Goal: Book appointment/travel/reservation

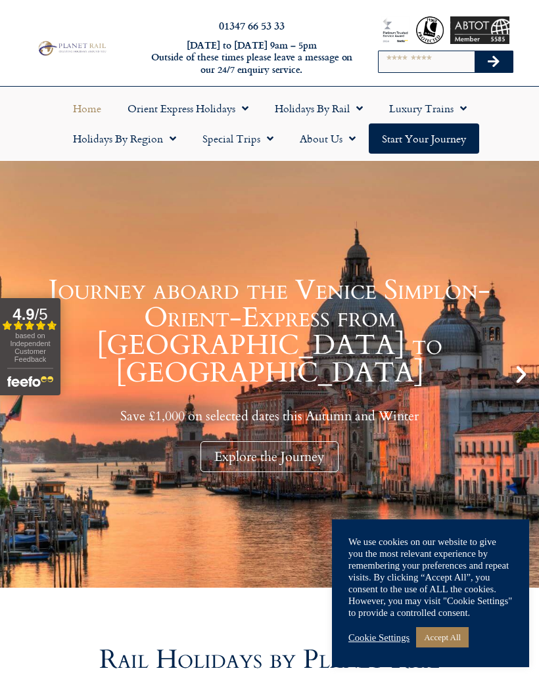
click at [461, 648] on link "Accept All" at bounding box center [442, 637] width 53 height 20
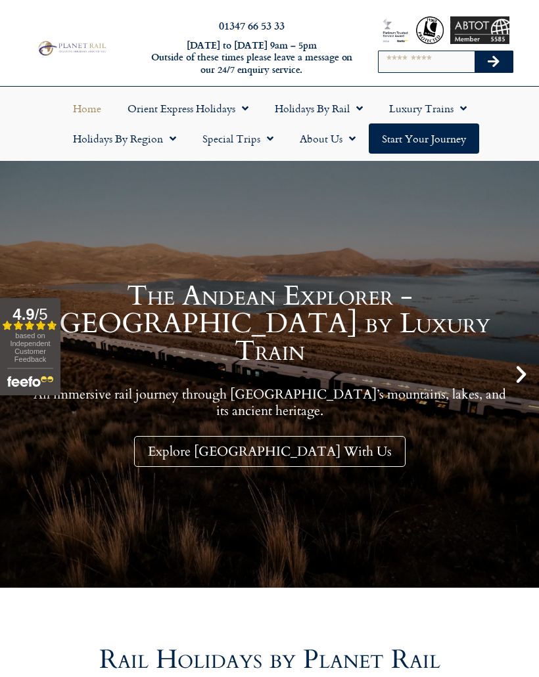
click at [332, 118] on link "Holidays by Rail" at bounding box center [319, 108] width 114 height 30
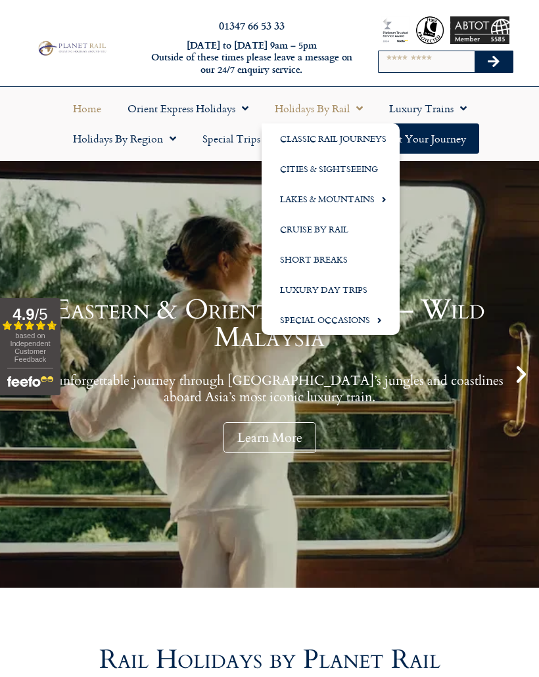
click at [344, 172] on link "Cities & Sightseeing" at bounding box center [331, 169] width 138 height 30
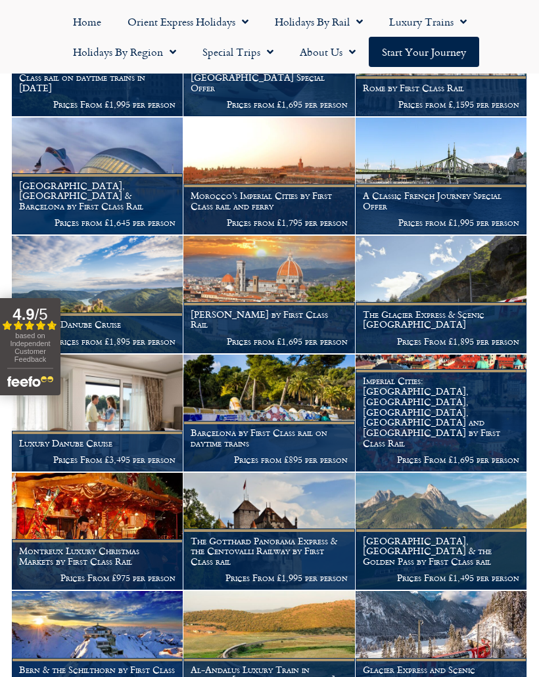
scroll to position [886, 0]
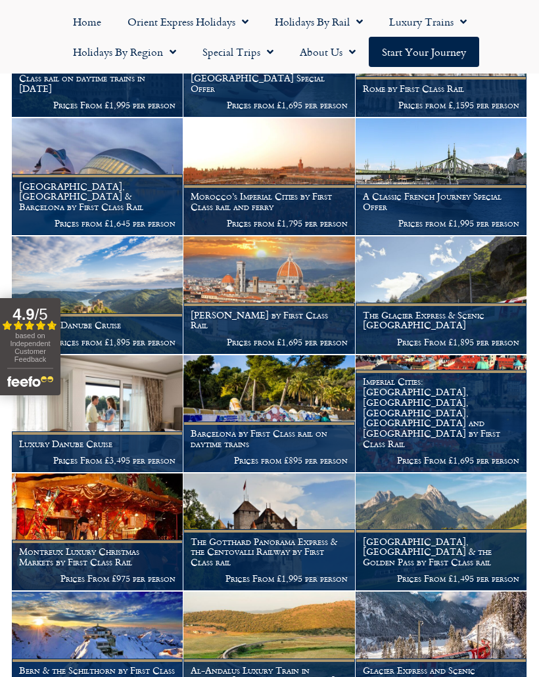
click at [136, 49] on link "Holidays by Region" at bounding box center [124, 52] width 129 height 30
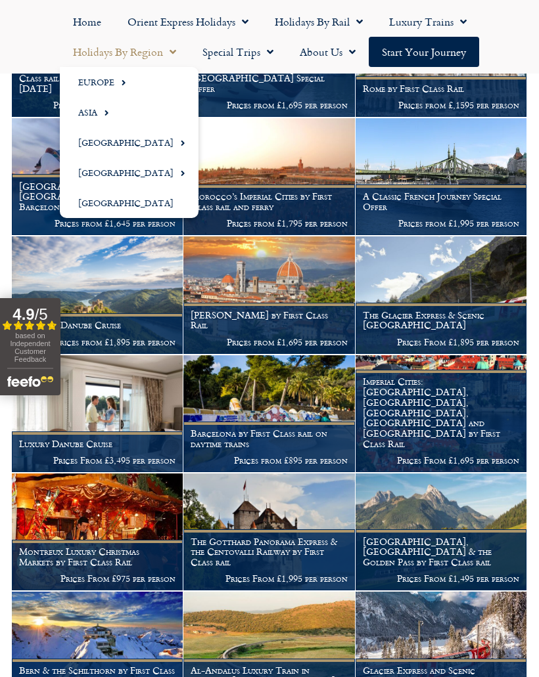
click at [125, 76] on span "Menu" at bounding box center [120, 83] width 12 height 22
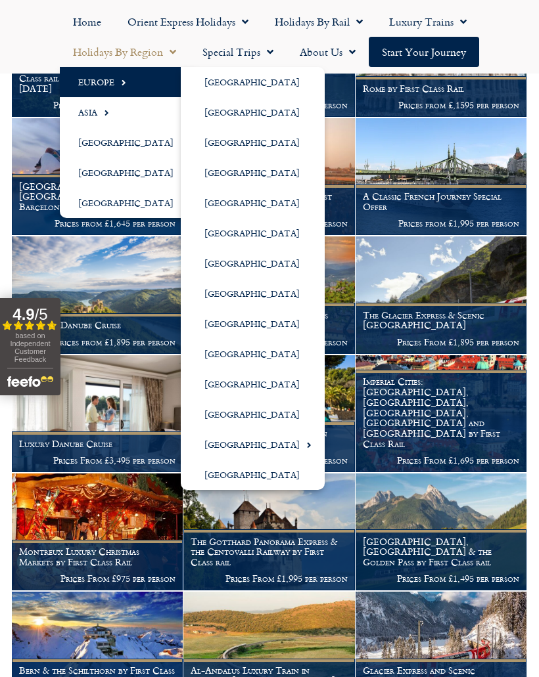
click at [254, 327] on link "[GEOGRAPHIC_DATA]" at bounding box center [253, 324] width 144 height 30
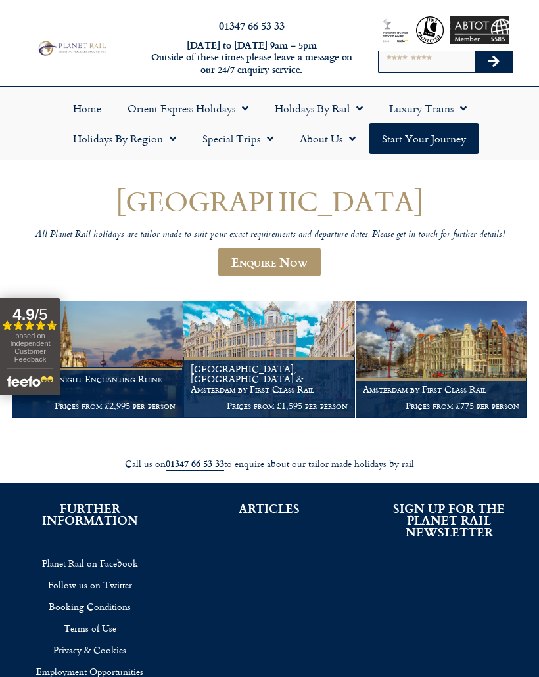
click at [449, 378] on figcaption "Amsterdam by First Class Rail Prices from £775 per person" at bounding box center [440, 398] width 171 height 40
click at [129, 347] on img at bounding box center [97, 359] width 171 height 117
click at [335, 93] on link "Holidays by Rail" at bounding box center [319, 108] width 114 height 30
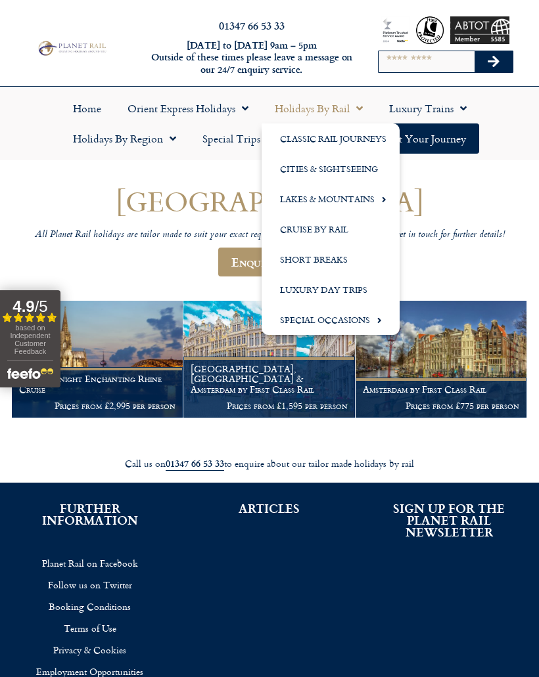
click at [335, 315] on link "Special Occasions" at bounding box center [331, 320] width 138 height 30
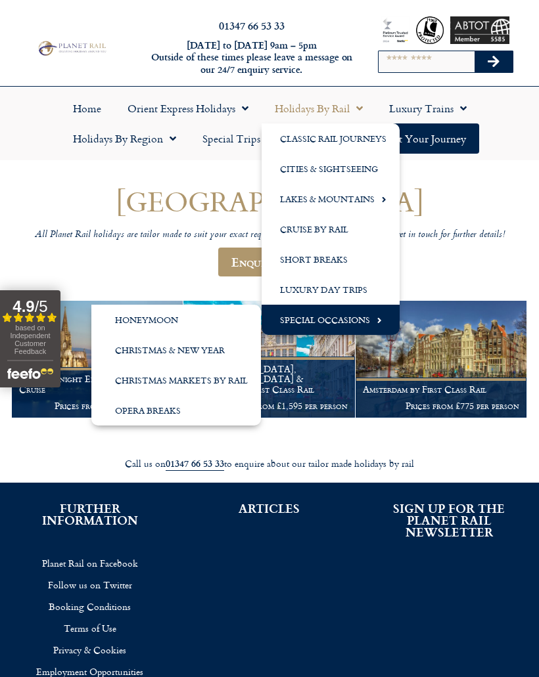
click at [206, 383] on link "Christmas Markets by Rail" at bounding box center [176, 380] width 170 height 30
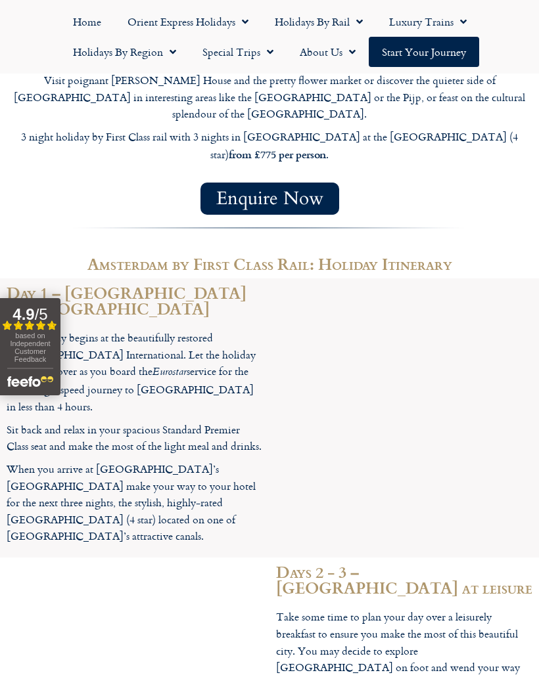
scroll to position [1078, 0]
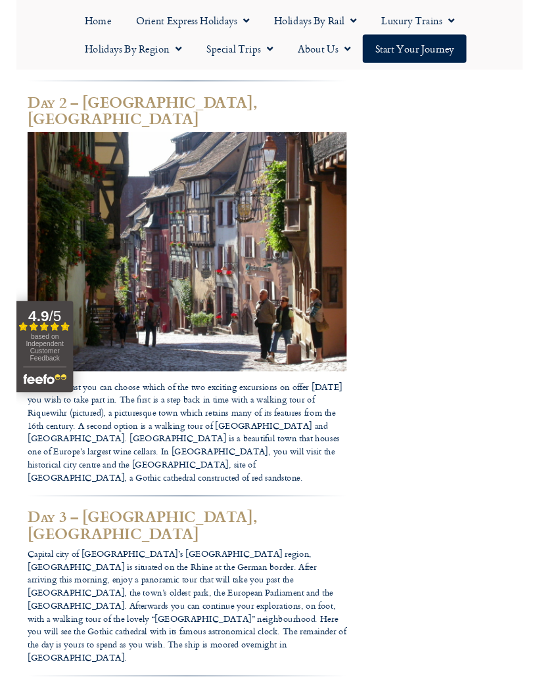
scroll to position [1486, 0]
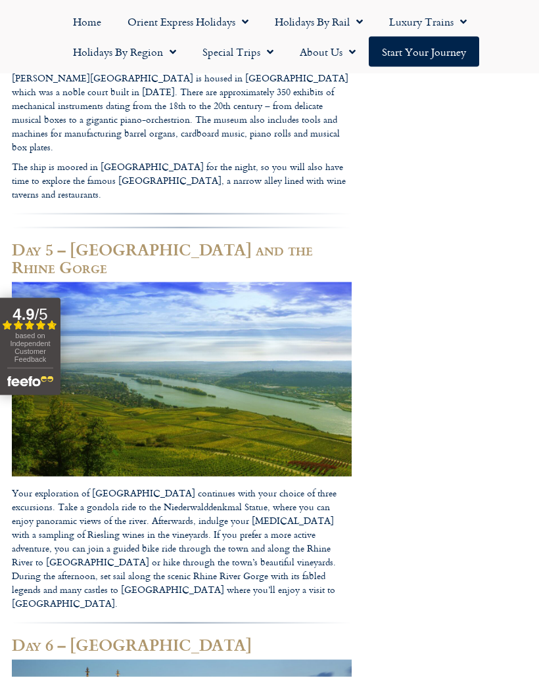
scroll to position [2708, 0]
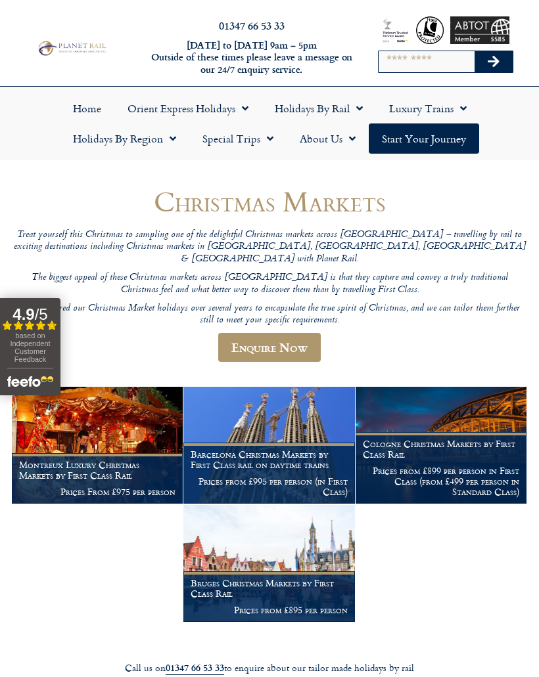
click at [470, 439] on h1 "Cologne Christmas Markets by First Class Rail" at bounding box center [441, 449] width 156 height 21
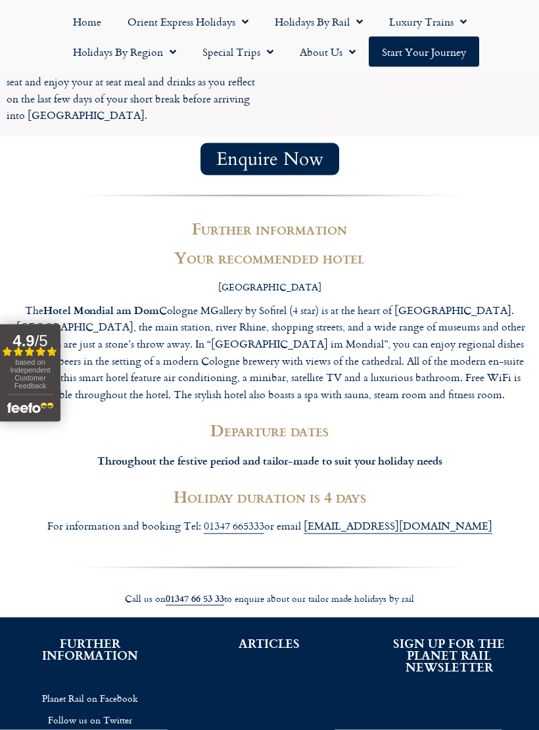
scroll to position [1984, 0]
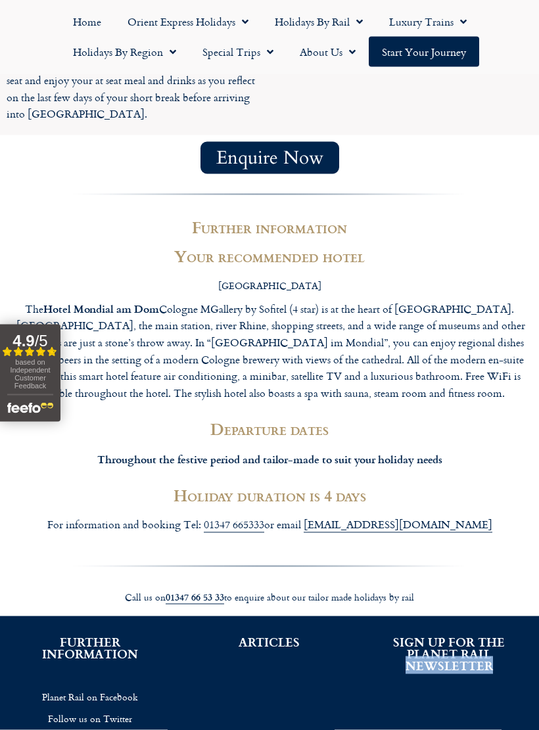
click at [509, 516] on p "For information and booking Tel: [PHONE_NUMBER] or email [EMAIL_ADDRESS][DOMAIN…" at bounding box center [269, 524] width 513 height 17
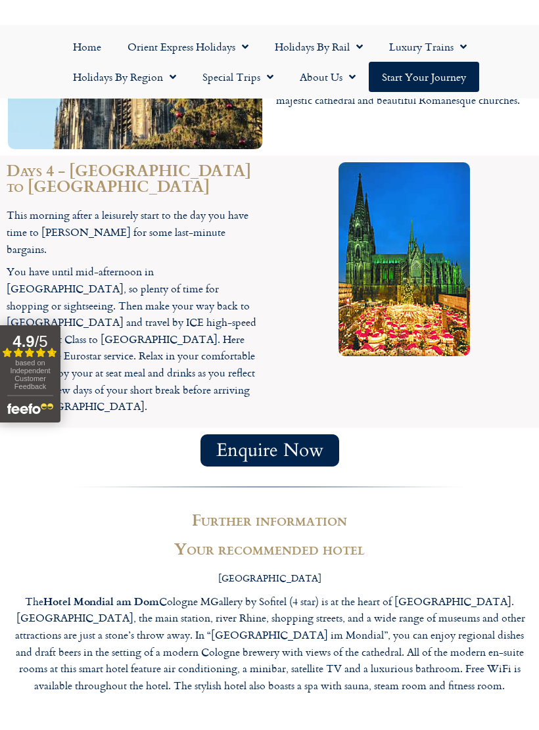
scroll to position [1667, 0]
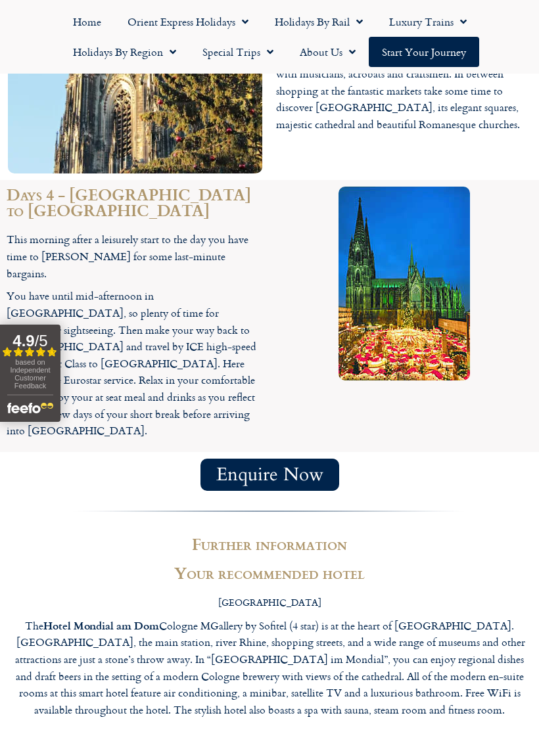
click at [273, 467] on span "Enquire Now" at bounding box center [269, 475] width 107 height 16
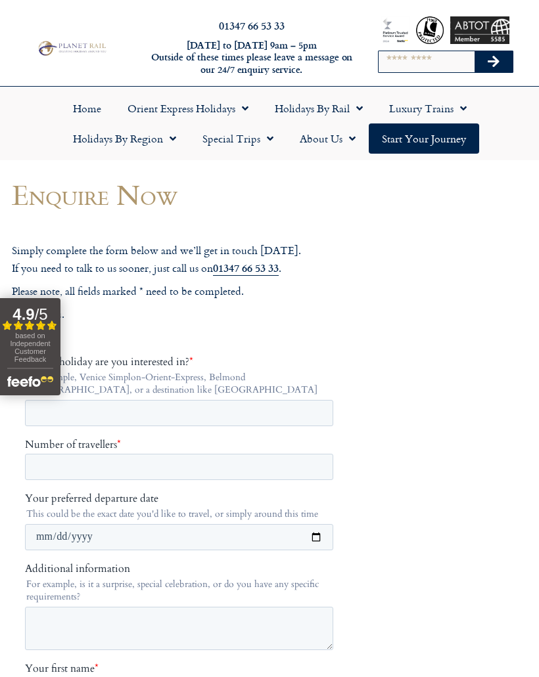
click at [146, 135] on link "Holidays by Region" at bounding box center [124, 139] width 129 height 30
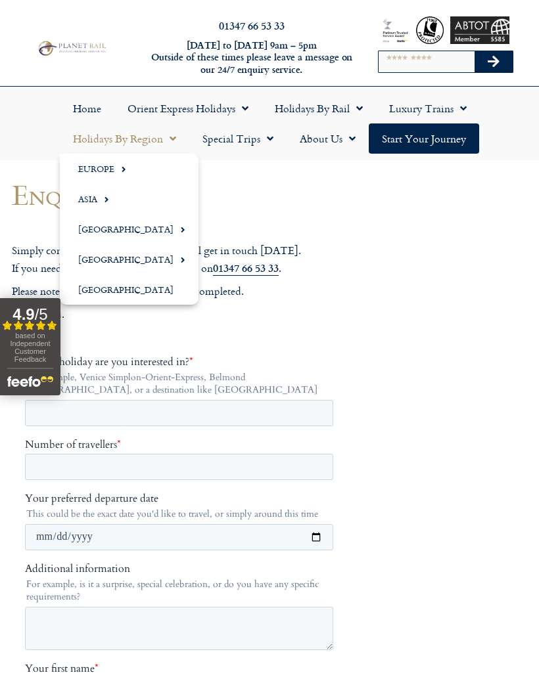
click at [125, 173] on span "Menu" at bounding box center [120, 169] width 12 height 22
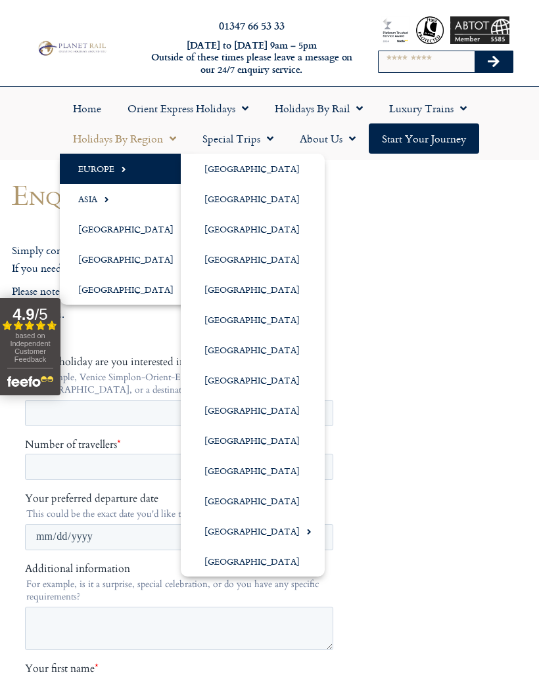
click at [235, 388] on link "[GEOGRAPHIC_DATA]" at bounding box center [253, 380] width 144 height 30
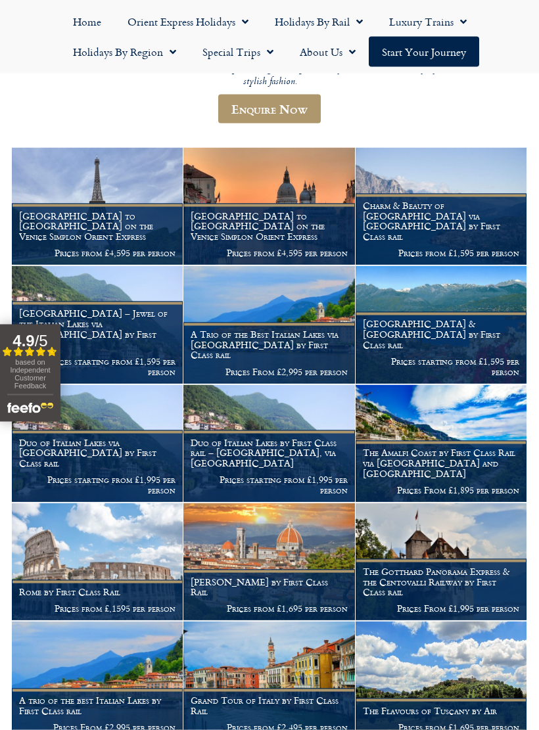
scroll to position [264, 0]
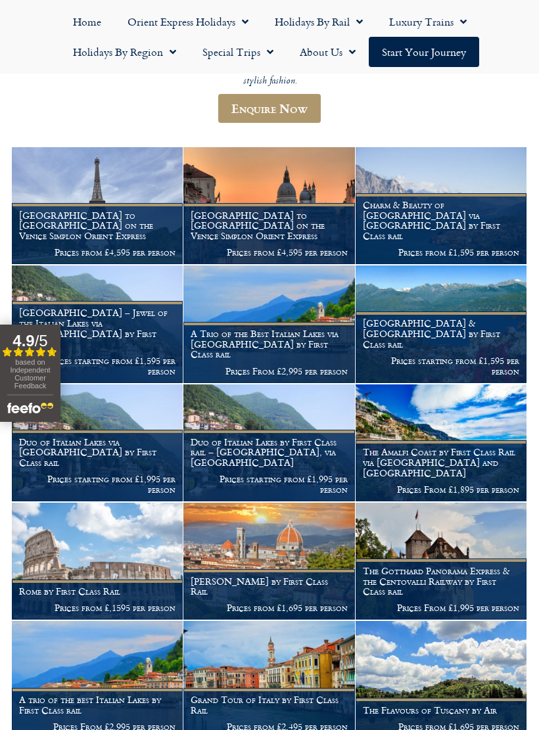
click at [274, 520] on img at bounding box center [268, 561] width 171 height 117
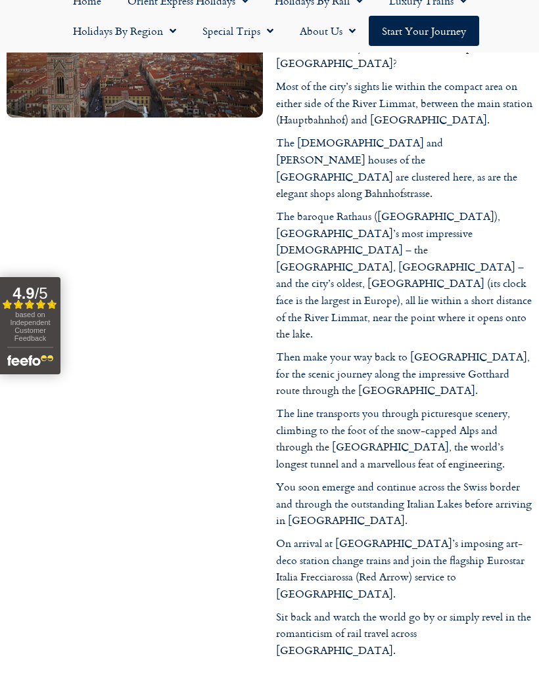
scroll to position [1976, 0]
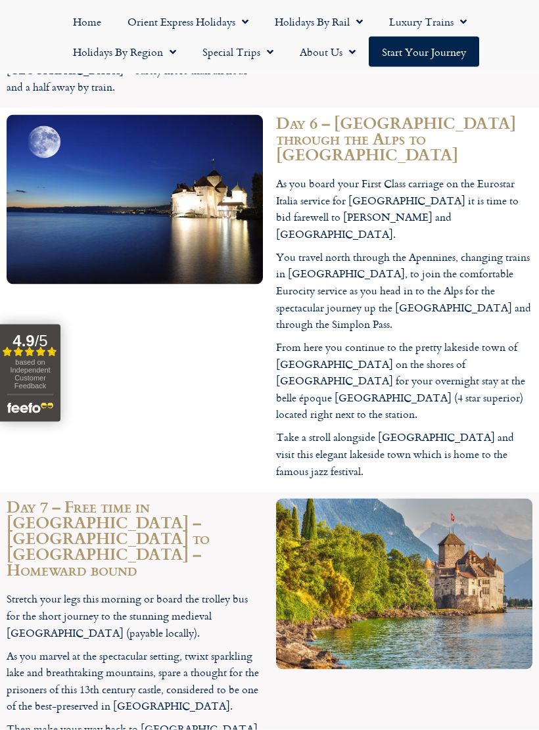
scroll to position [3079, 0]
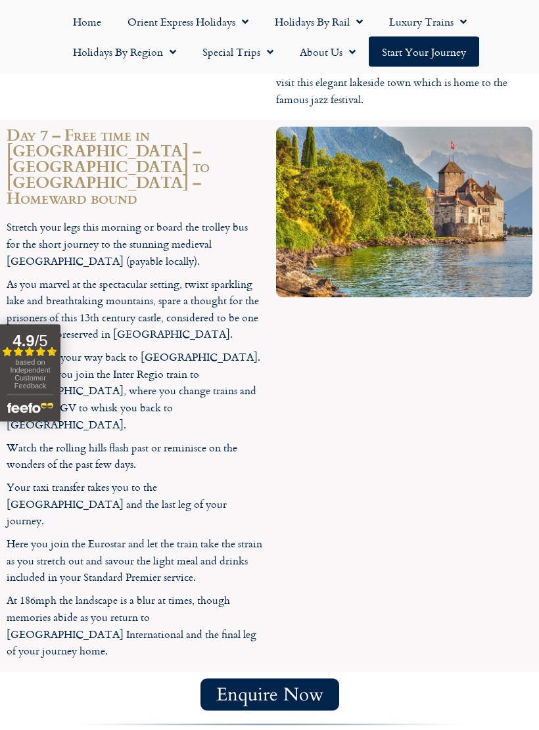
scroll to position [3438, 0]
